Goal: Information Seeking & Learning: Learn about a topic

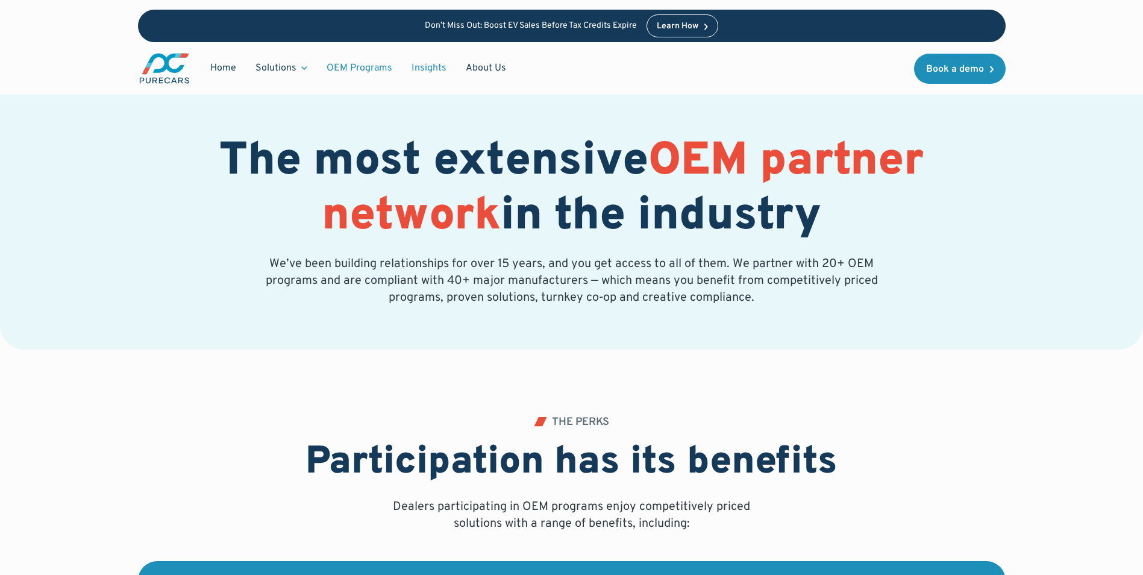
click at [436, 70] on link "Insights" at bounding box center [429, 68] width 54 height 23
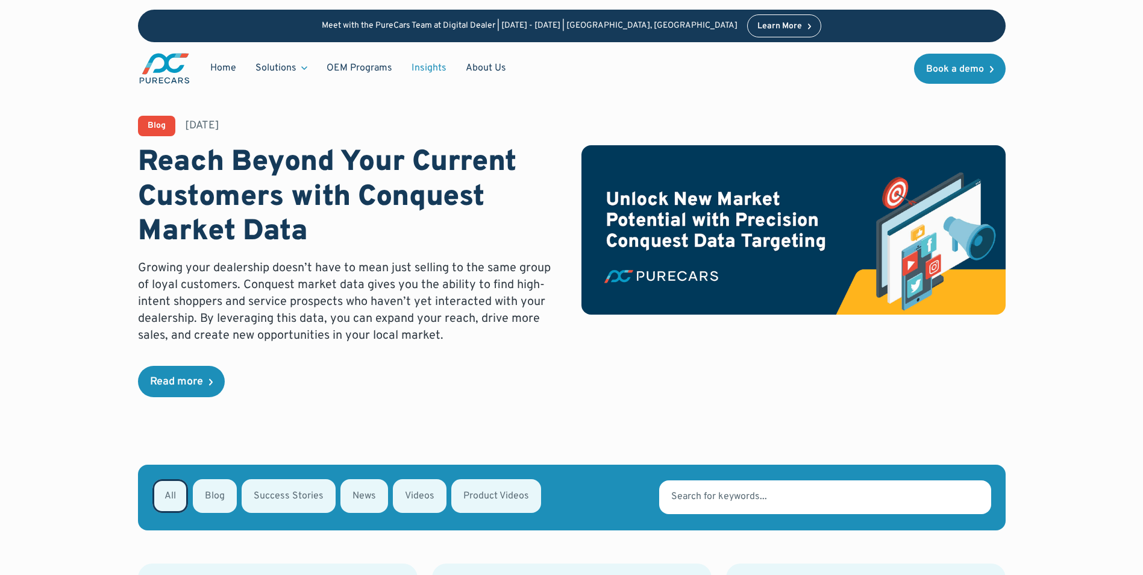
click at [311, 497] on div "Email Form" at bounding box center [289, 496] width 94 height 34
click at [261, 497] on input "Success Stories" at bounding box center [258, 495] width 8 height 8
radio input "true"
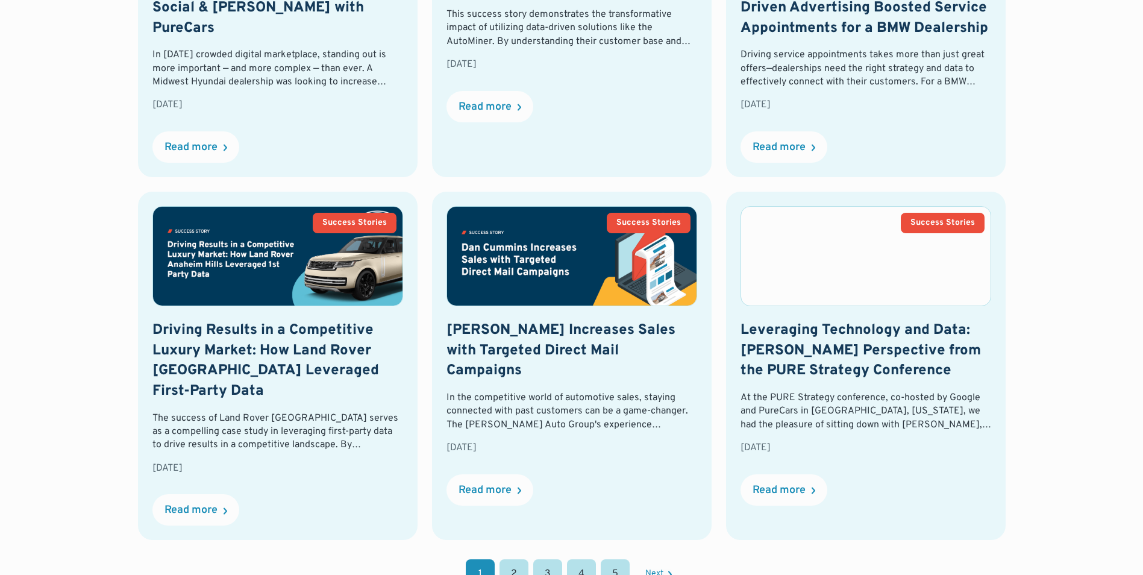
scroll to position [1080, 0]
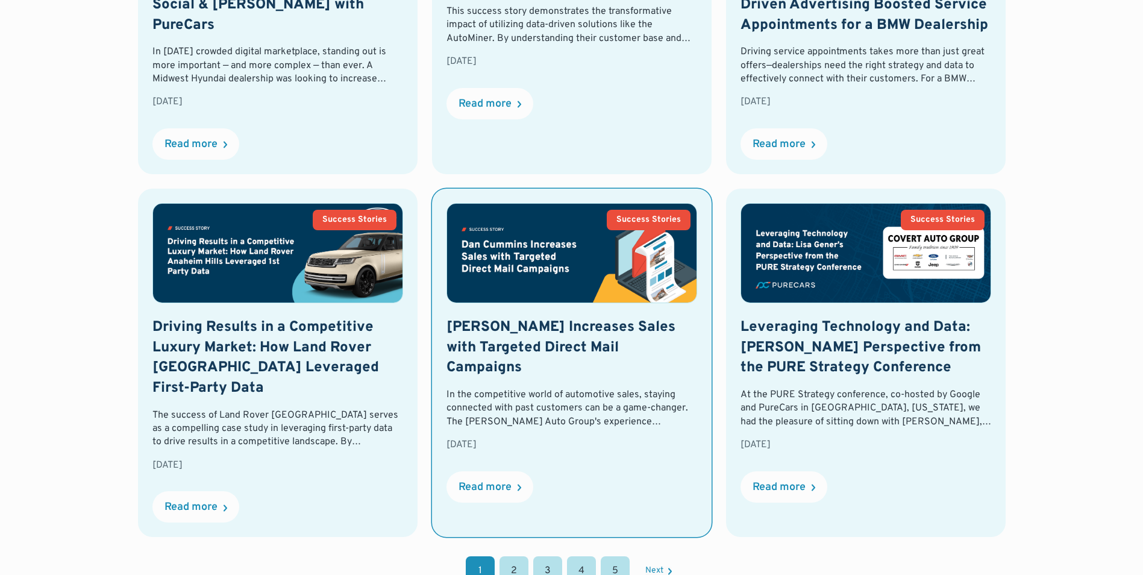
click at [506, 341] on h2 "[PERSON_NAME] Increases Sales with Targeted Direct Mail Campaigns" at bounding box center [571, 348] width 251 height 61
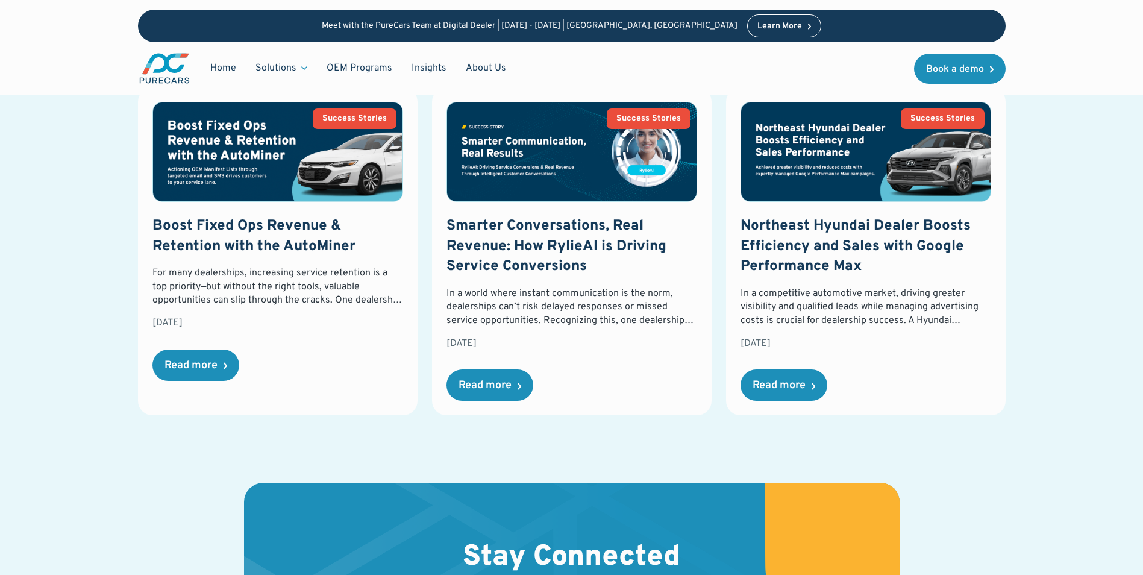
scroll to position [1506, 0]
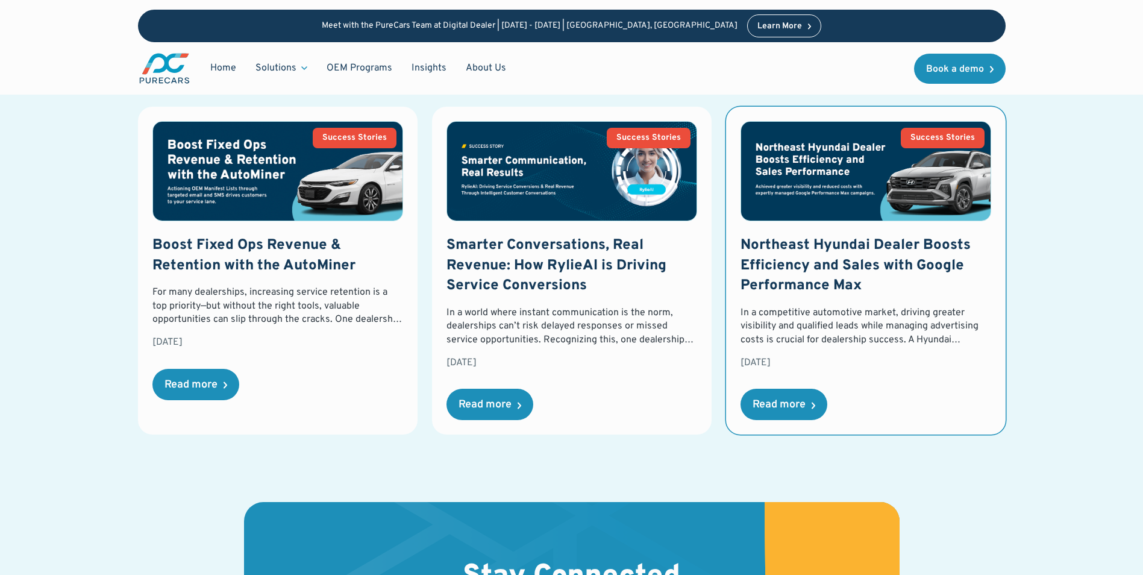
click at [821, 261] on h3 "Northeast Hyundai Dealer Boosts Efficiency and Sales with Google Performance Max" at bounding box center [865, 266] width 251 height 61
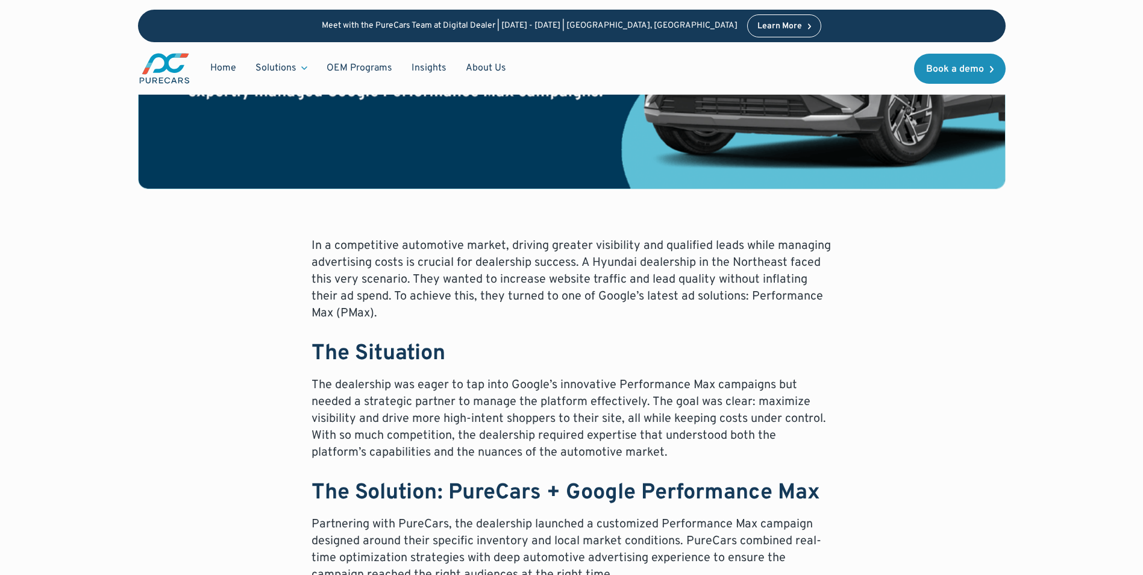
scroll to position [422, 0]
